Goal: Task Accomplishment & Management: Use online tool/utility

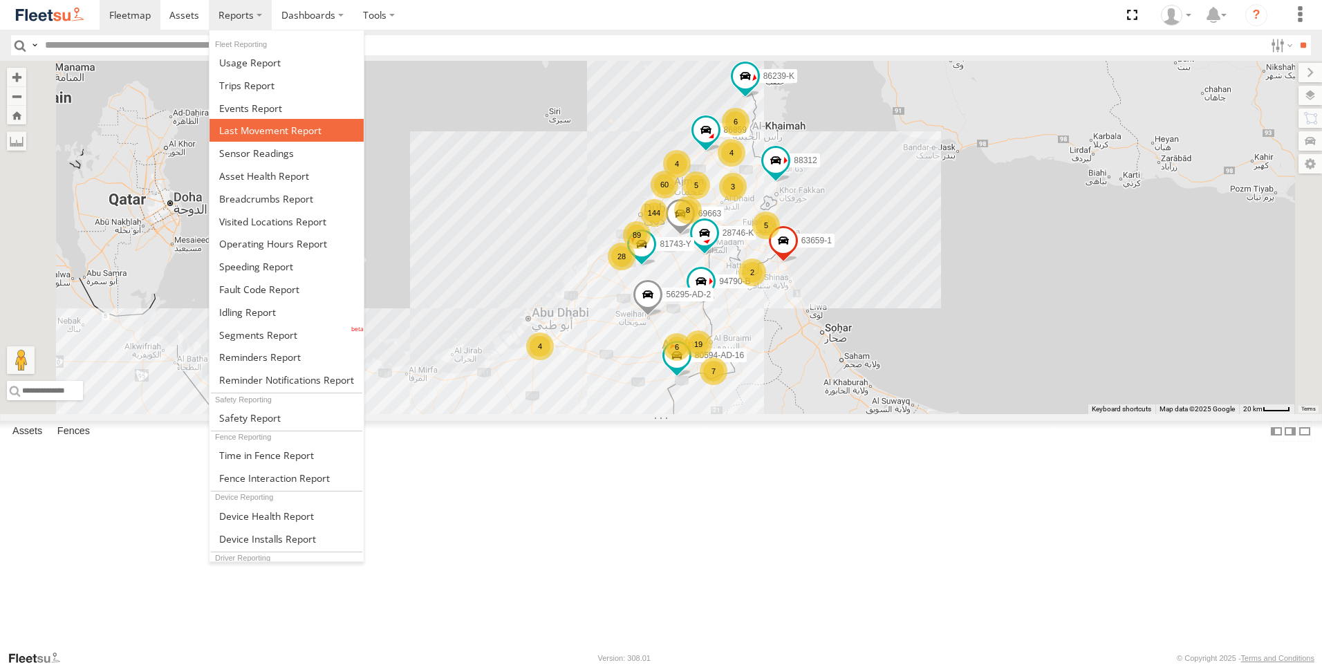
click at [266, 132] on span at bounding box center [270, 130] width 102 height 13
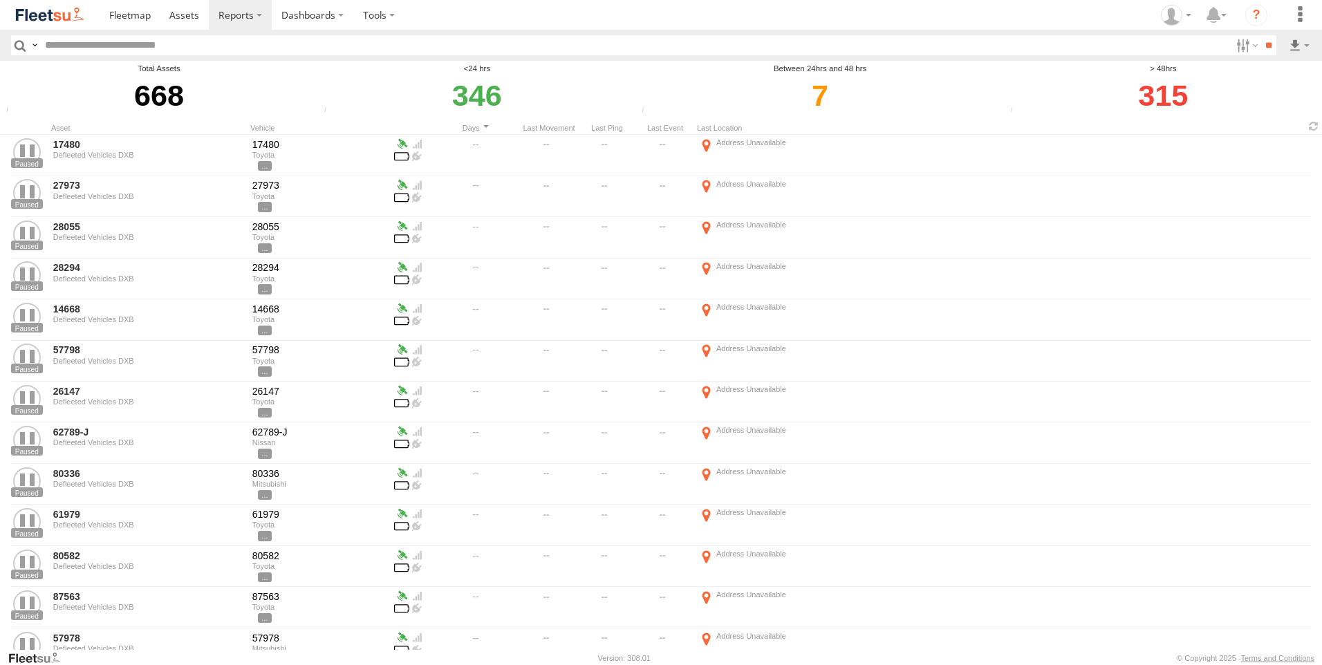
click at [80, 9] on img at bounding box center [50, 15] width 72 height 19
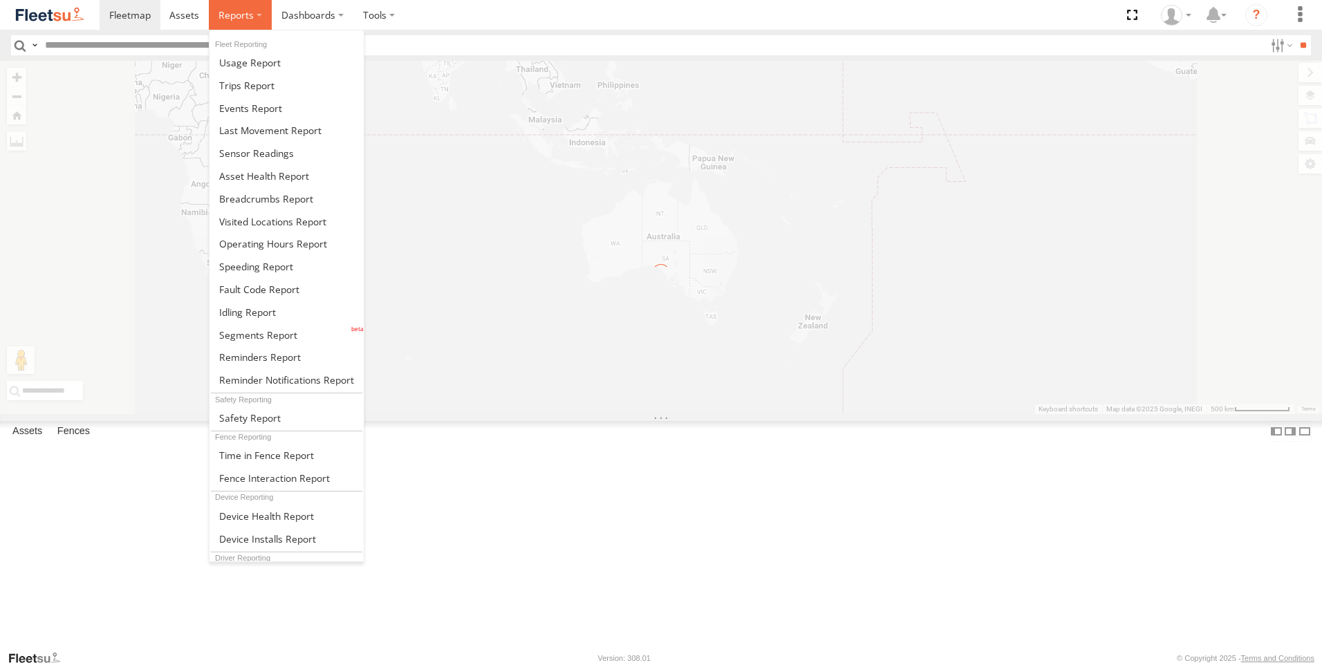
click at [229, 23] on label at bounding box center [240, 15] width 63 height 30
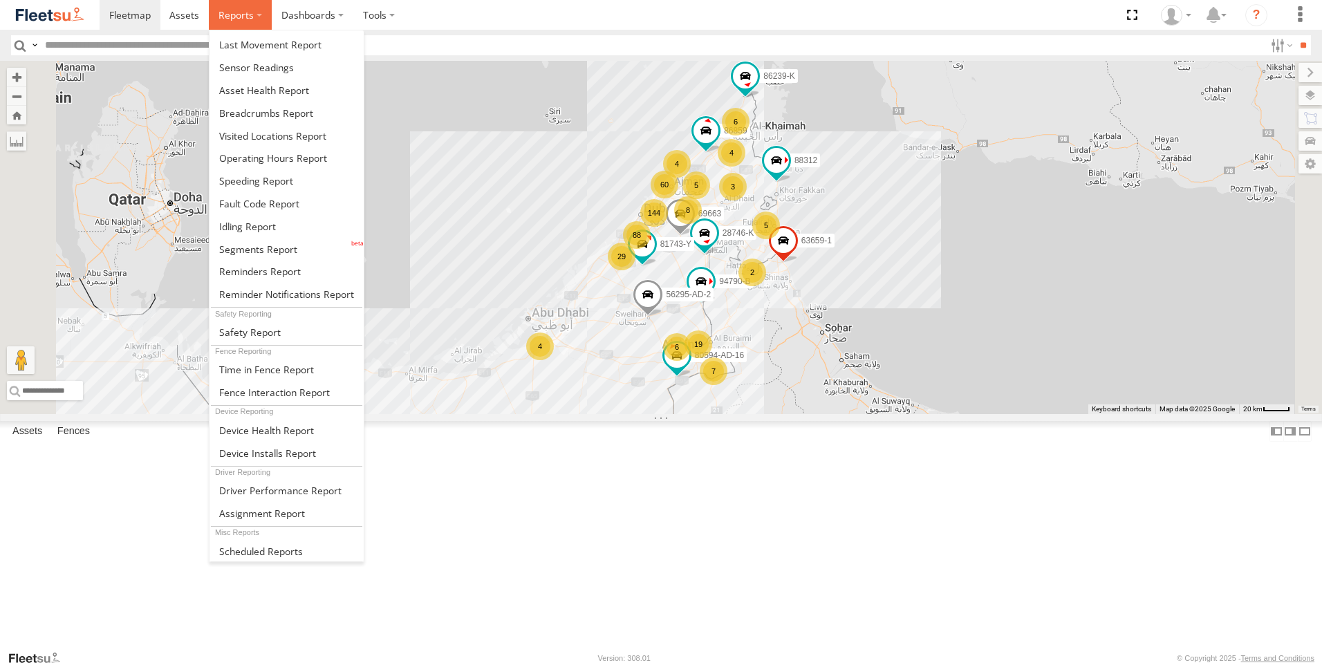
scroll to position [86, 0]
click at [320, 489] on span at bounding box center [280, 489] width 122 height 13
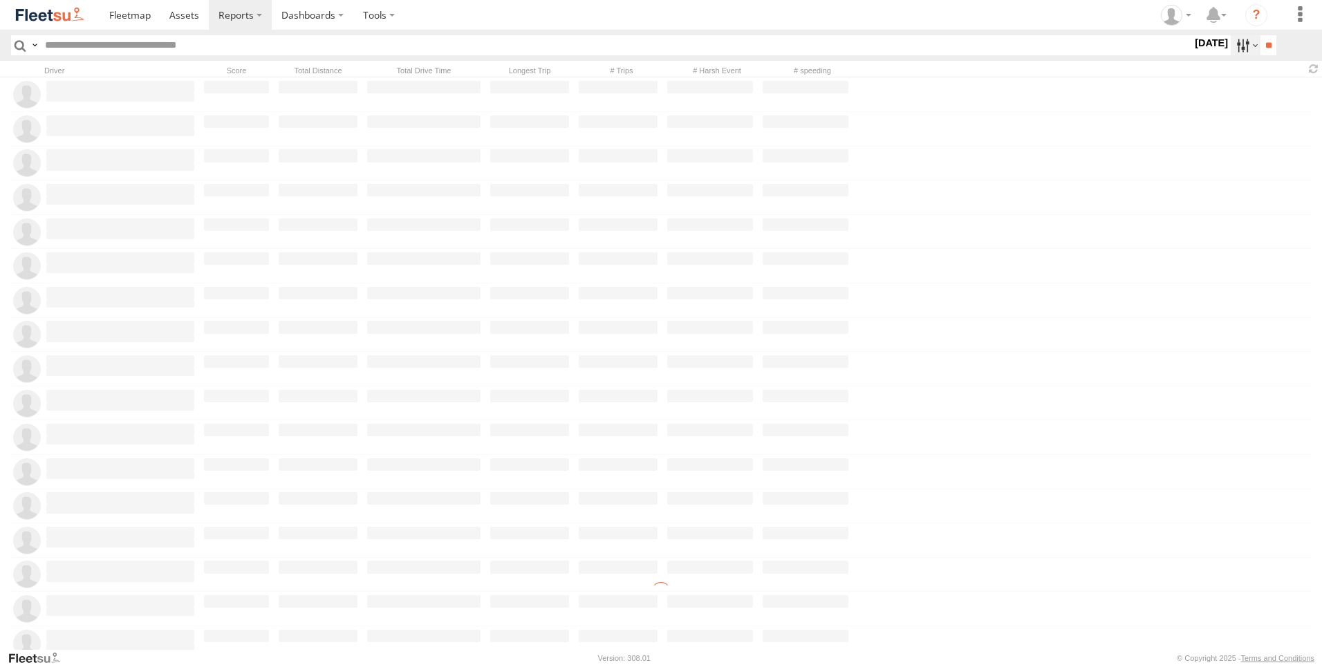
click at [1239, 47] on label at bounding box center [1246, 45] width 30 height 20
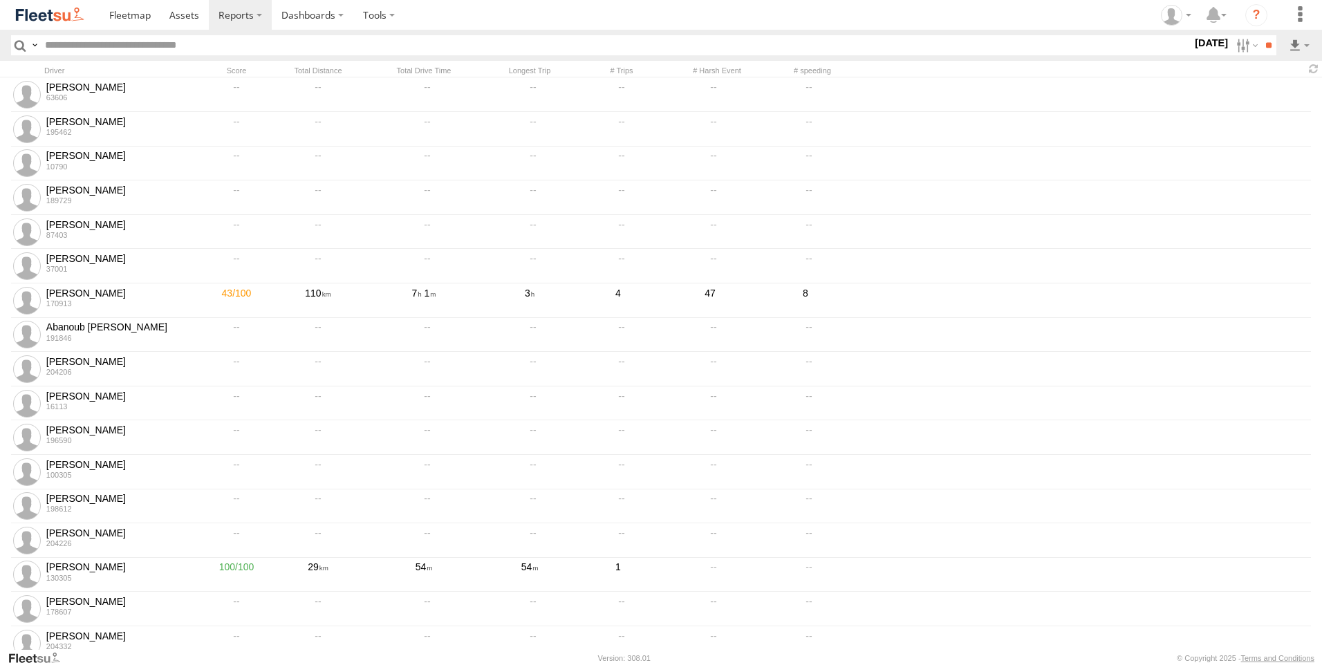
click at [0, 0] on span "DXB" at bounding box center [0, 0] width 0 height 0
click at [0, 0] on label at bounding box center [0, 0] width 0 height 0
click at [1268, 51] on input "**" at bounding box center [1269, 45] width 16 height 20
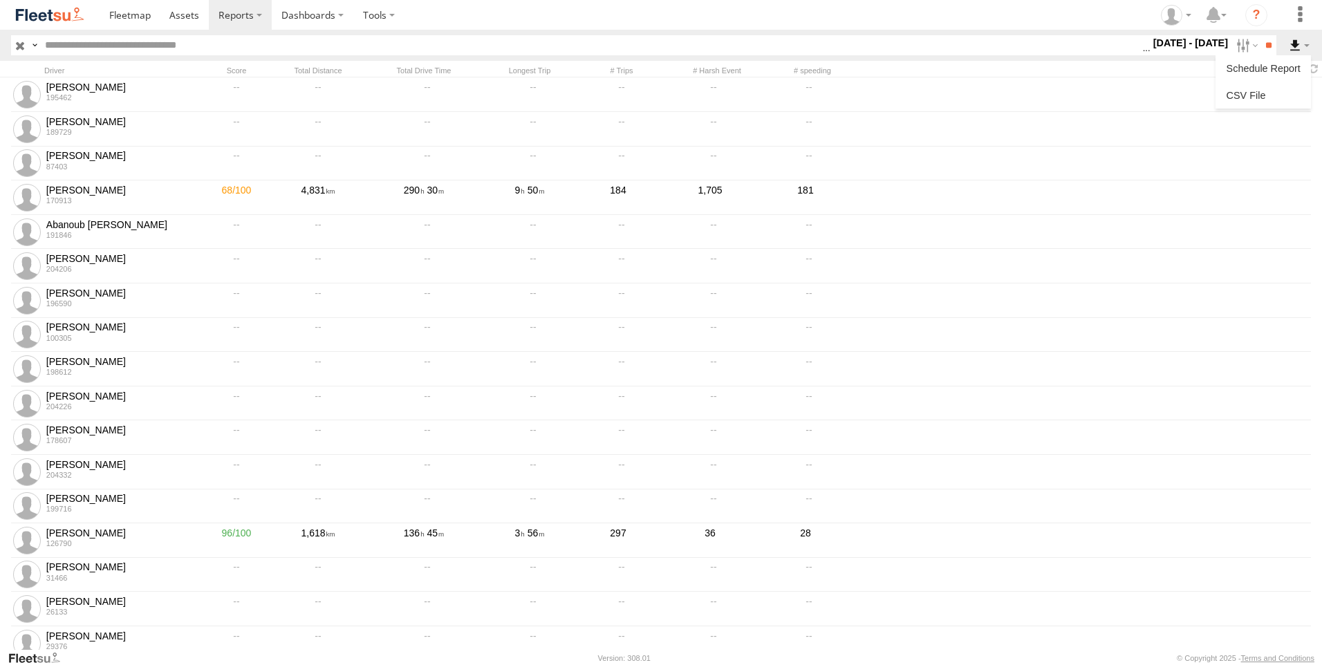
click at [1295, 46] on label at bounding box center [1300, 45] width 24 height 20
click at [1255, 87] on link at bounding box center [1263, 95] width 84 height 21
